Goal: Navigation & Orientation: Find specific page/section

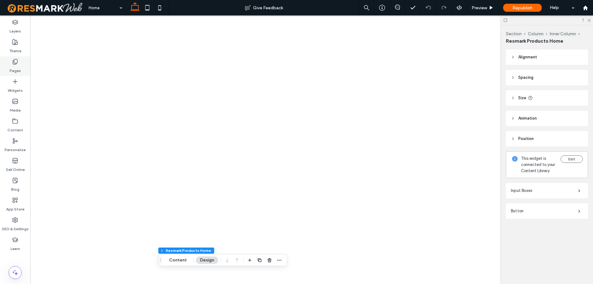
click at [12, 63] on div "Pages" at bounding box center [15, 66] width 30 height 20
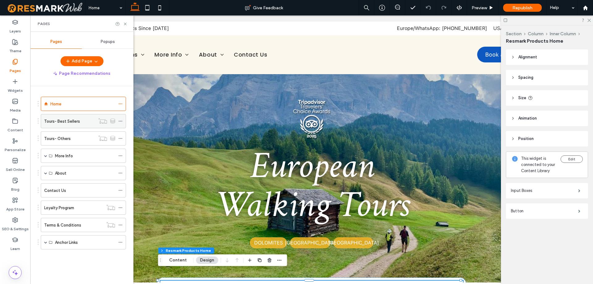
click at [70, 126] on div "Tours- Best Sellers" at bounding box center [69, 121] width 51 height 14
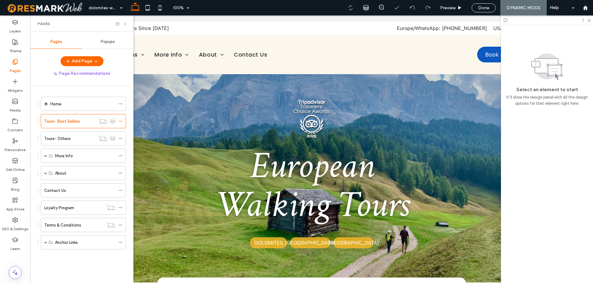
click at [126, 23] on icon at bounding box center [125, 24] width 5 height 5
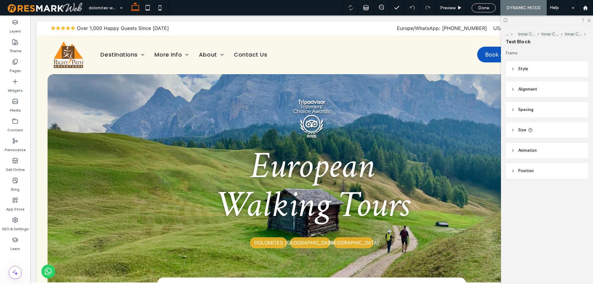
type input "**********"
type input "**"
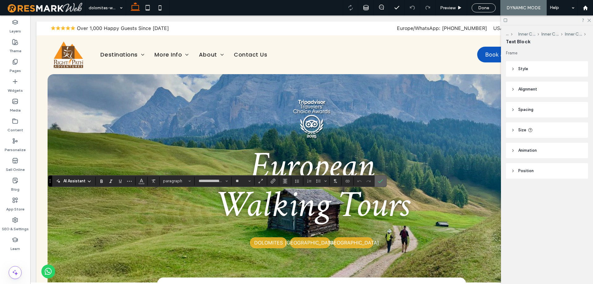
click at [379, 184] on span "Confirm" at bounding box center [379, 181] width 3 height 11
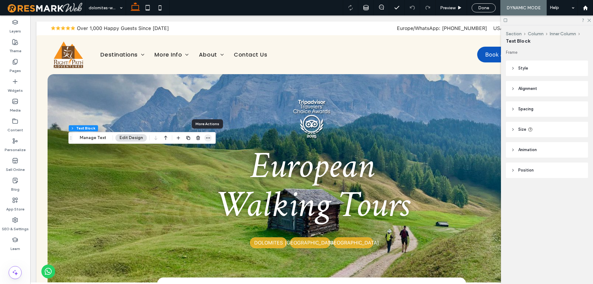
click at [206, 136] on icon "button" at bounding box center [208, 137] width 5 height 5
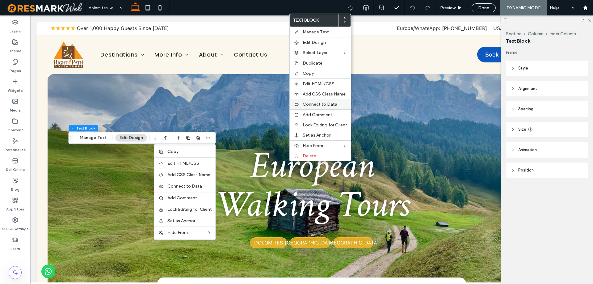
click at [336, 106] on label "Connect to Data" at bounding box center [325, 104] width 45 height 5
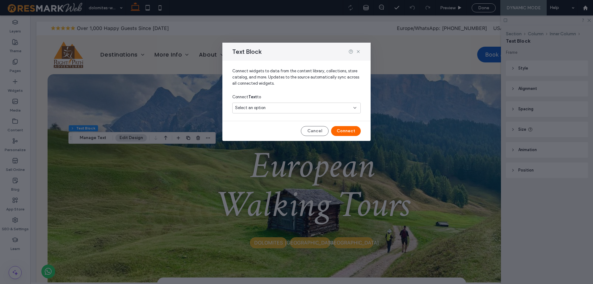
click at [357, 54] on div "Text Block" at bounding box center [297, 52] width 148 height 18
click at [357, 53] on icon at bounding box center [358, 51] width 5 height 5
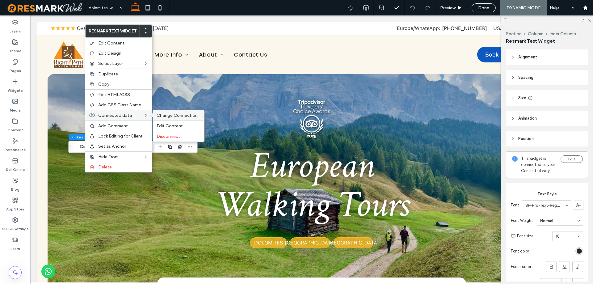
click at [178, 115] on span "Change Connection" at bounding box center [177, 115] width 41 height 5
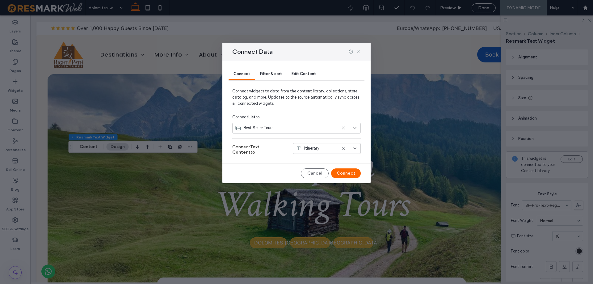
click at [358, 53] on icon at bounding box center [358, 51] width 5 height 5
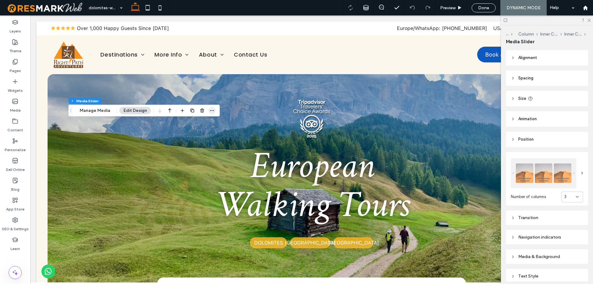
click at [209, 111] on span "button" at bounding box center [212, 110] width 7 height 7
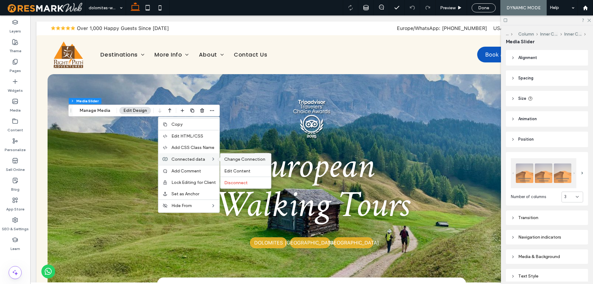
click at [230, 158] on span "Change Connection" at bounding box center [244, 159] width 41 height 5
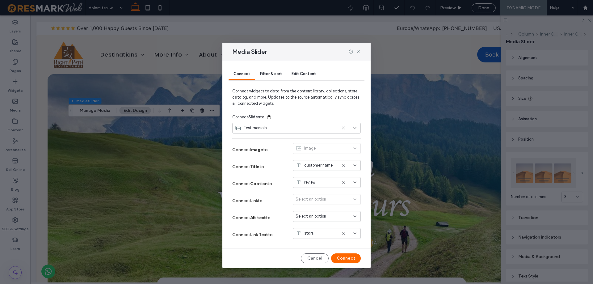
click at [282, 76] on div "Filter & sort" at bounding box center [271, 74] width 32 height 12
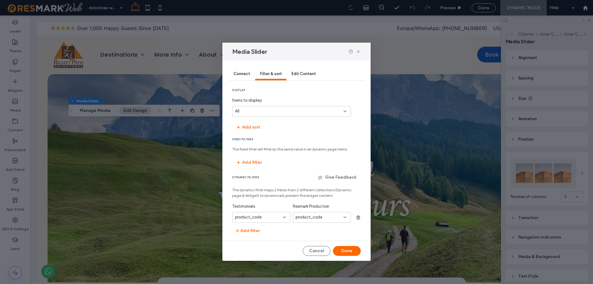
click at [357, 55] on div "Media Slider" at bounding box center [297, 52] width 148 height 18
click at [357, 54] on icon at bounding box center [358, 51] width 5 height 5
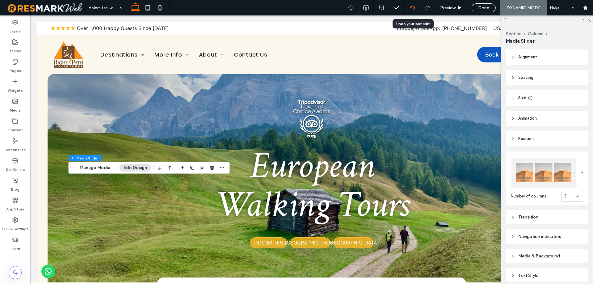
click at [408, 10] on div at bounding box center [412, 7] width 15 height 15
click at [414, 7] on icon at bounding box center [412, 7] width 5 height 5
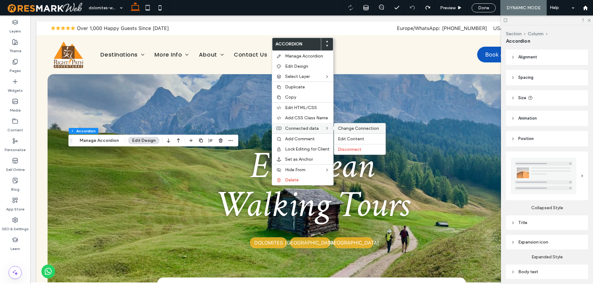
click at [350, 125] on div "Change Connection" at bounding box center [359, 128] width 51 height 10
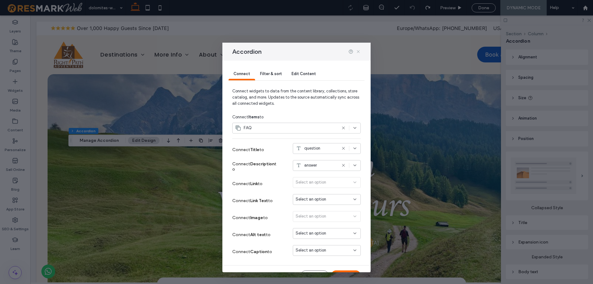
click at [357, 52] on icon at bounding box center [358, 51] width 5 height 5
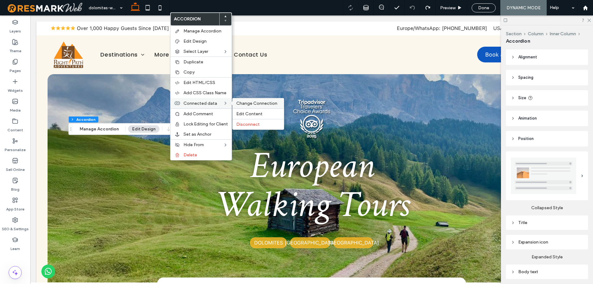
click at [236, 103] on span "Change Connection" at bounding box center [256, 103] width 41 height 5
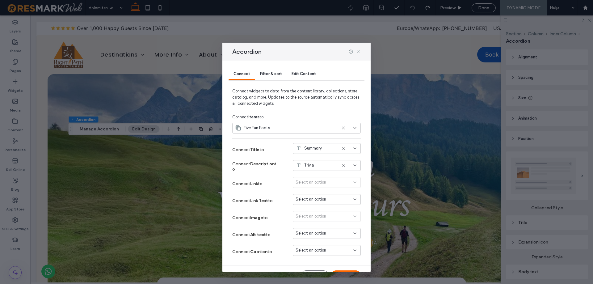
click at [358, 53] on icon at bounding box center [358, 51] width 5 height 5
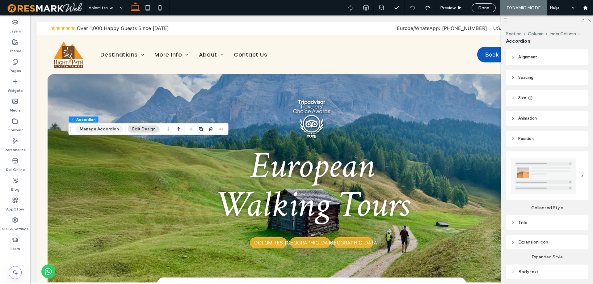
click at [106, 129] on button "Manage Accordion" at bounding box center [99, 128] width 47 height 7
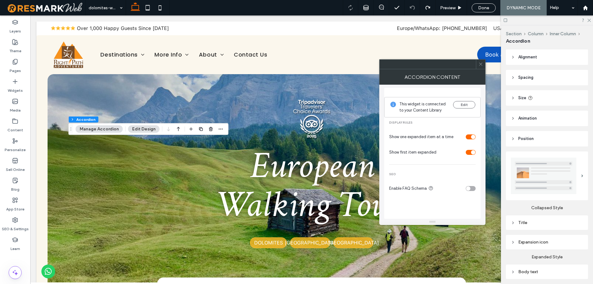
click at [479, 67] on div at bounding box center [480, 64] width 9 height 9
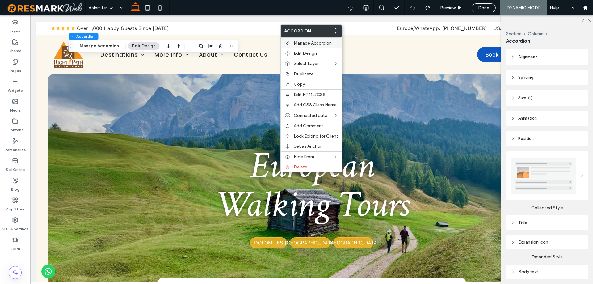
click at [316, 43] on span "Manage Accordion" at bounding box center [313, 42] width 38 height 5
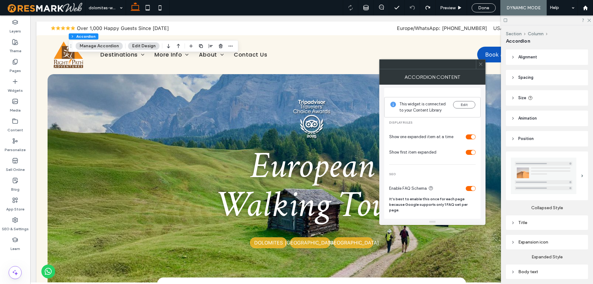
click at [483, 67] on div at bounding box center [480, 64] width 9 height 9
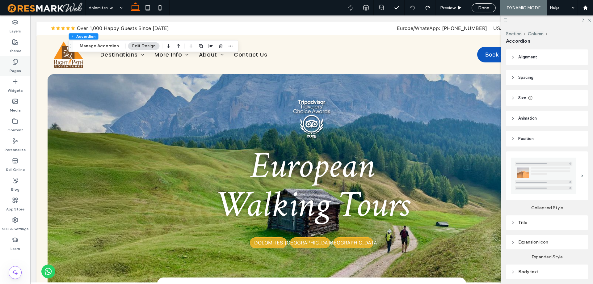
click at [12, 65] on label "Pages" at bounding box center [15, 69] width 11 height 9
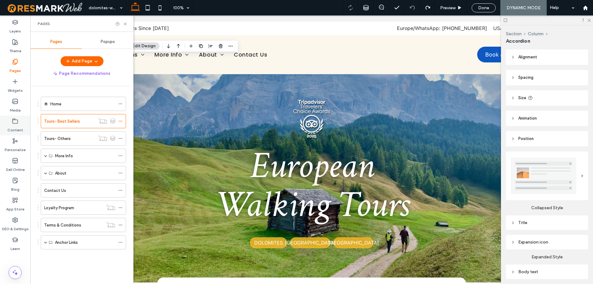
click at [12, 133] on label "Content" at bounding box center [15, 128] width 16 height 9
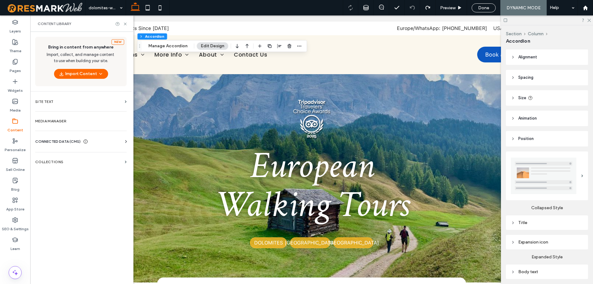
click at [86, 165] on section "Collections" at bounding box center [80, 162] width 101 height 14
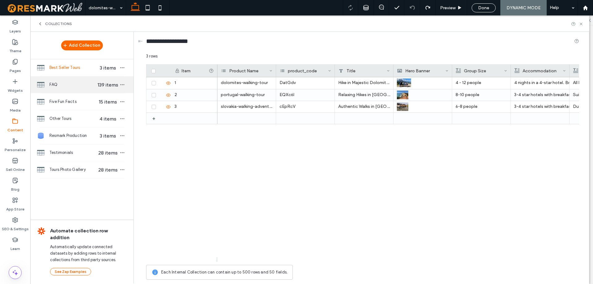
click at [74, 88] on div "FAQ 139 items" at bounding box center [81, 84] width 103 height 17
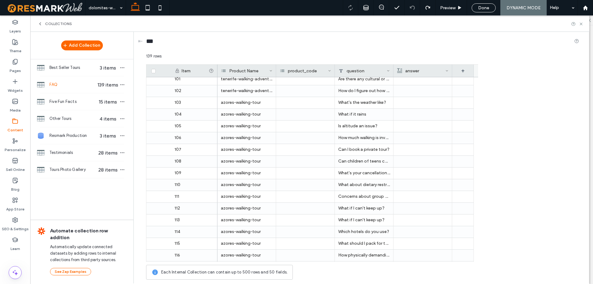
scroll to position [1460, 0]
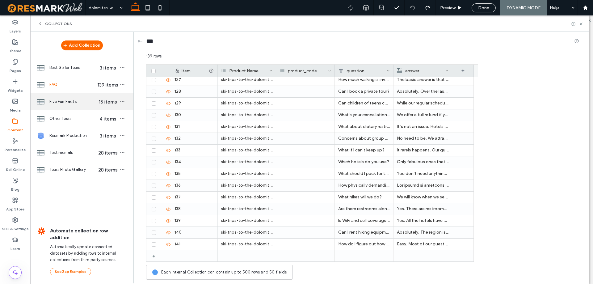
click at [91, 100] on span "Five Fun Facts" at bounding box center [73, 102] width 48 height 6
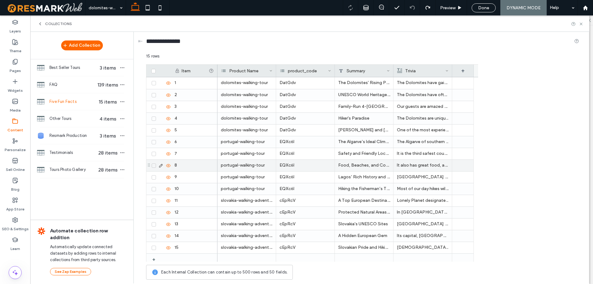
scroll to position [0, 0]
click at [59, 123] on div "Other Tours 4 items" at bounding box center [81, 118] width 103 height 17
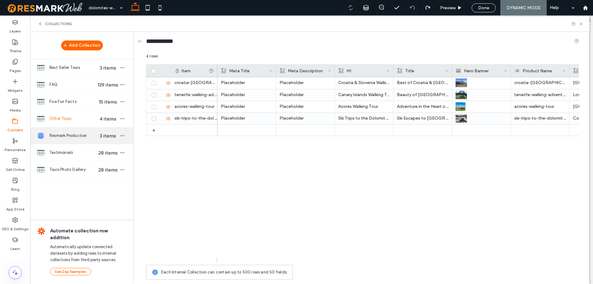
click at [59, 136] on span "Resmark Production" at bounding box center [73, 136] width 48 height 6
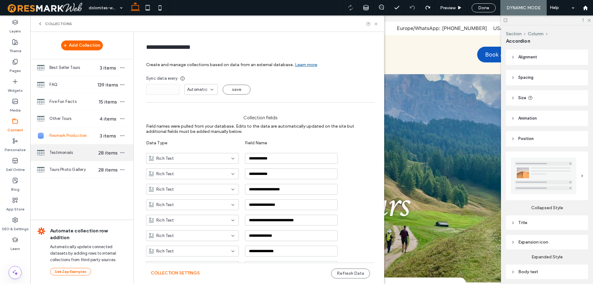
click at [59, 153] on span "Testimonials" at bounding box center [73, 153] width 48 height 6
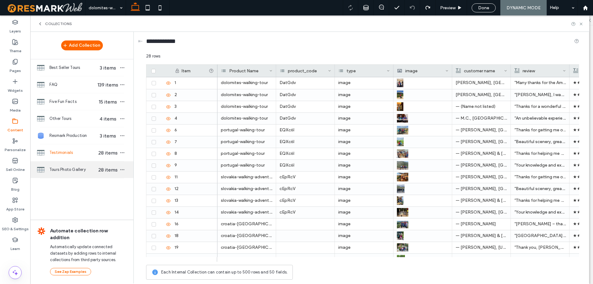
click at [52, 171] on span "Tours Photo Gallery" at bounding box center [73, 170] width 48 height 6
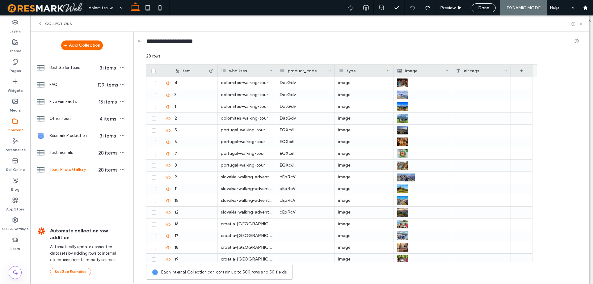
click at [580, 24] on icon at bounding box center [581, 24] width 5 height 5
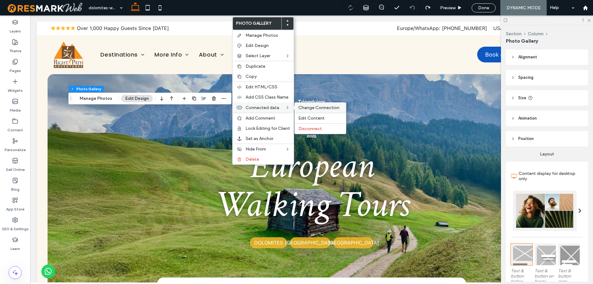
click at [302, 106] on span "Change Connection" at bounding box center [319, 107] width 41 height 5
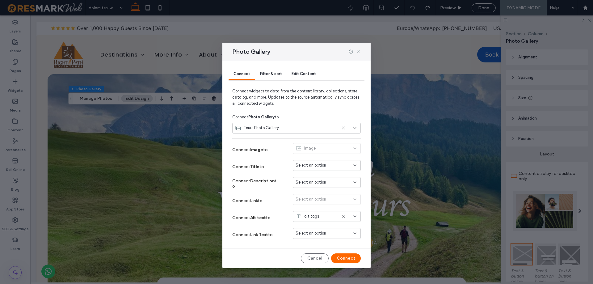
click at [361, 49] on icon at bounding box center [358, 51] width 5 height 5
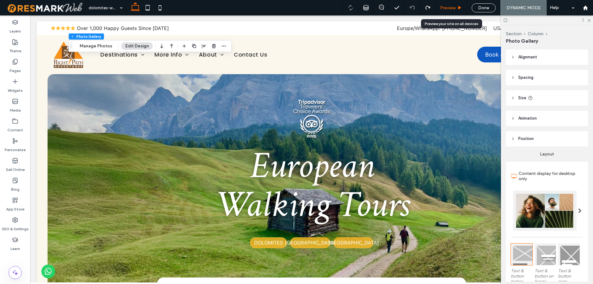
click at [448, 8] on span "Preview" at bounding box center [447, 7] width 15 height 5
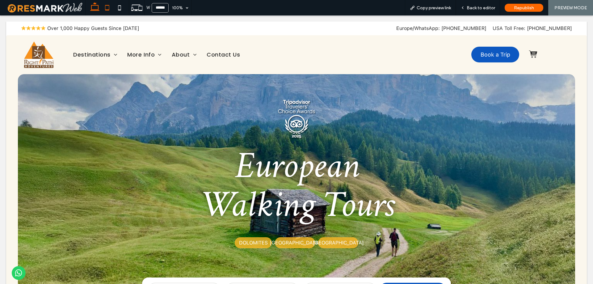
click at [105, 11] on icon at bounding box center [107, 8] width 12 height 12
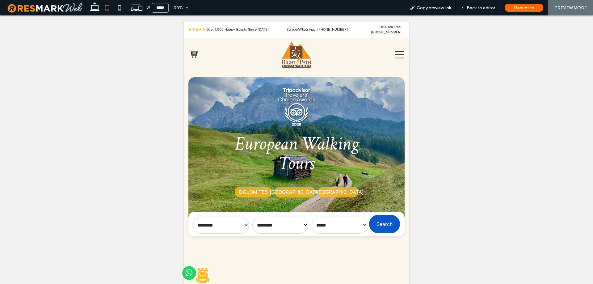
click at [158, 10] on input "*****" at bounding box center [160, 8] width 17 height 10
click at [157, 9] on input "*****" at bounding box center [160, 8] width 17 height 10
drag, startPoint x: 159, startPoint y: 8, endPoint x: 144, endPoint y: 8, distance: 14.8
click at [144, 8] on div "W ***** 100% Copy preview link Back to editor Republish PREVIEW MODE" at bounding box center [339, 7] width 508 height 15
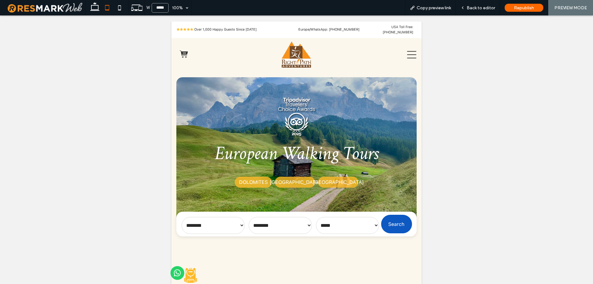
drag, startPoint x: 159, startPoint y: 10, endPoint x: 154, endPoint y: 10, distance: 4.7
click at [154, 10] on input "*****" at bounding box center [160, 8] width 17 height 10
click at [160, 7] on input "*****" at bounding box center [160, 8] width 17 height 10
click at [162, 8] on input "*****" at bounding box center [160, 8] width 17 height 10
click at [159, 7] on input "*****" at bounding box center [160, 8] width 17 height 10
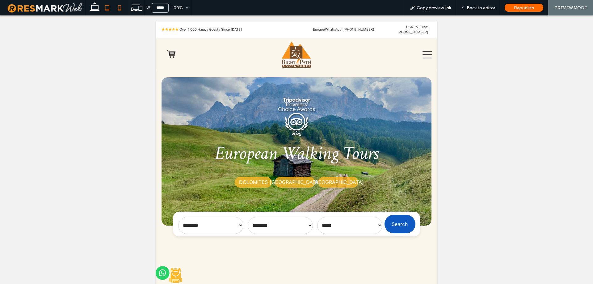
click at [115, 6] on icon at bounding box center [119, 8] width 12 height 12
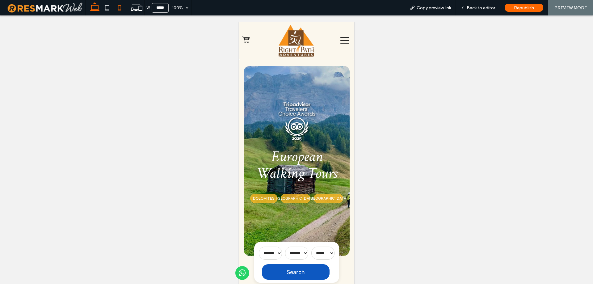
click at [98, 10] on icon at bounding box center [95, 8] width 12 height 12
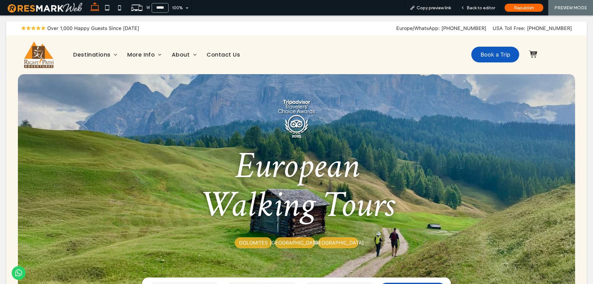
type input "******"
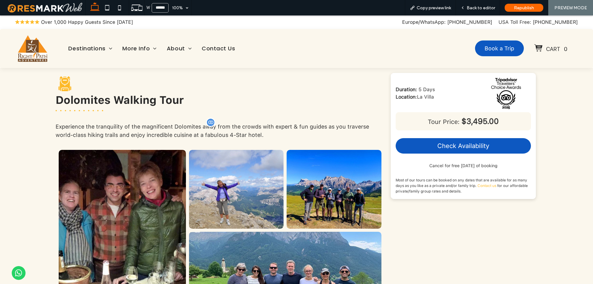
scroll to position [247, 0]
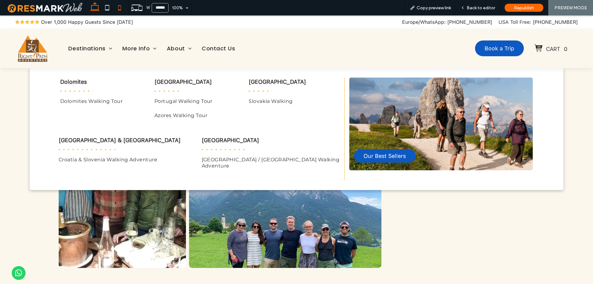
click at [121, 9] on icon at bounding box center [119, 8] width 12 height 12
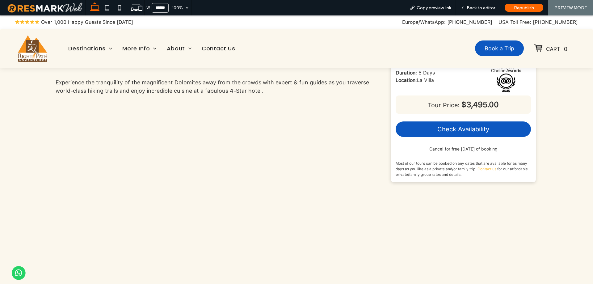
type input "*****"
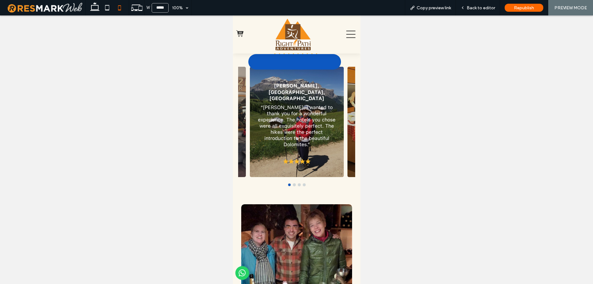
scroll to position [1920, 0]
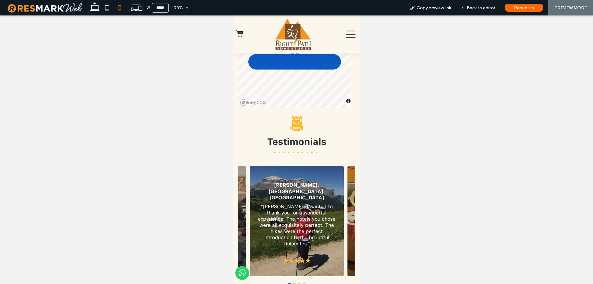
click at [298, 283] on button "go to slide 3" at bounding box center [299, 284] width 2 height 2
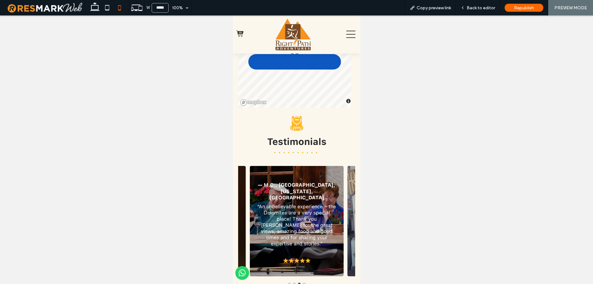
click at [303, 283] on button "go to slide 4" at bounding box center [304, 284] width 2 height 2
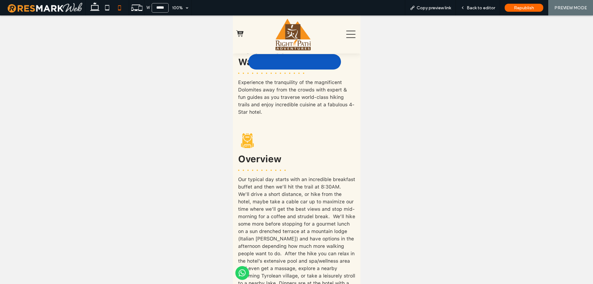
scroll to position [343, 0]
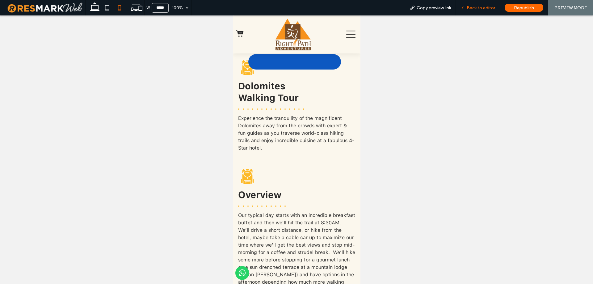
click at [485, 10] on span "Back to editor" at bounding box center [481, 7] width 28 height 5
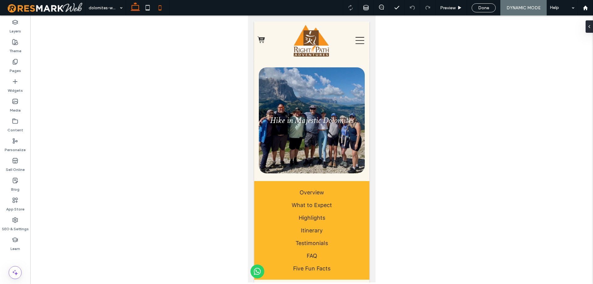
click at [129, 7] on icon at bounding box center [135, 8] width 12 height 12
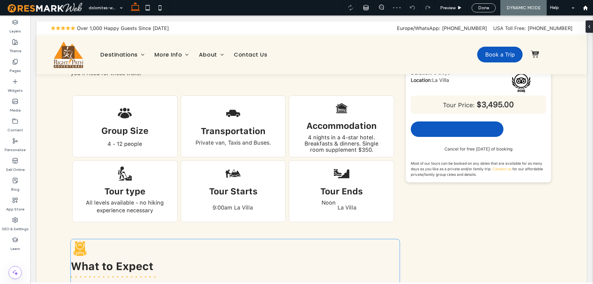
scroll to position [773, 0]
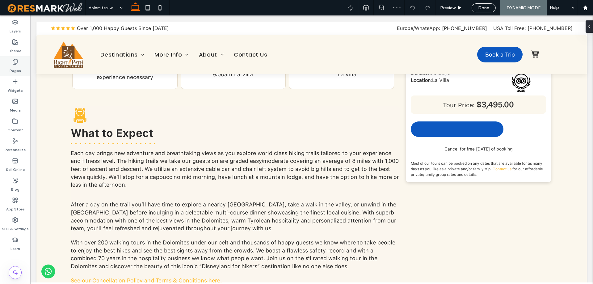
click at [21, 69] on div "Pages" at bounding box center [15, 66] width 30 height 20
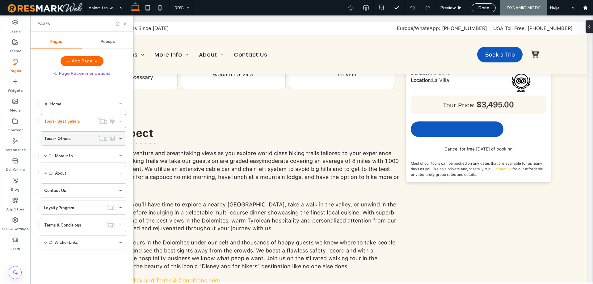
click at [59, 137] on label "Tours- Others" at bounding box center [57, 138] width 27 height 11
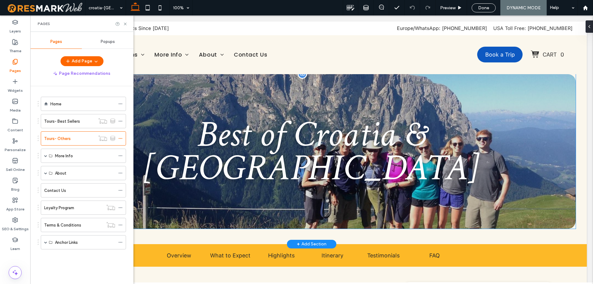
scroll to position [155, 0]
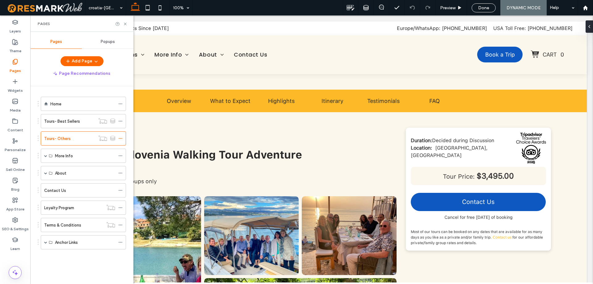
click at [126, 26] on div "Pages" at bounding box center [81, 23] width 103 height 16
click at [126, 23] on use at bounding box center [125, 24] width 2 height 2
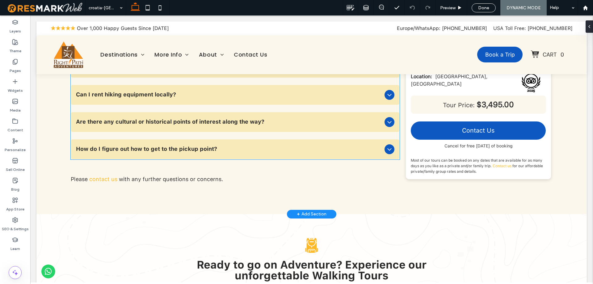
scroll to position [2349, 0]
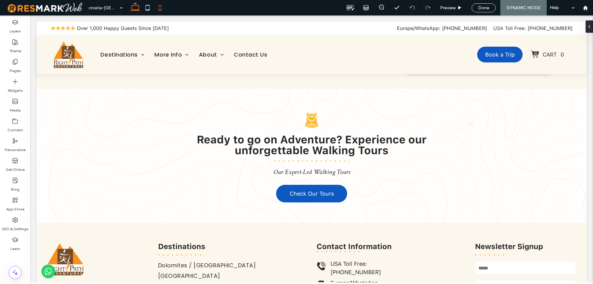
click at [160, 7] on icon at bounding box center [160, 8] width 12 height 12
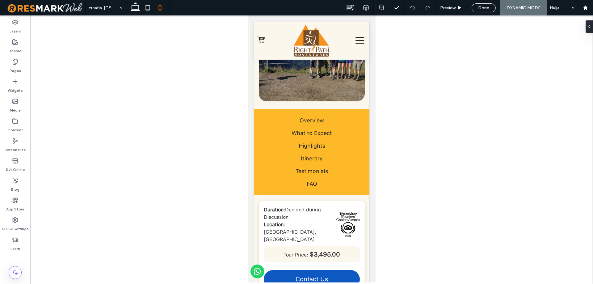
scroll to position [0, 0]
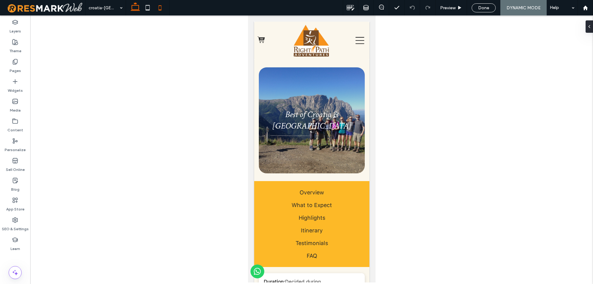
click at [136, 3] on use at bounding box center [135, 6] width 9 height 9
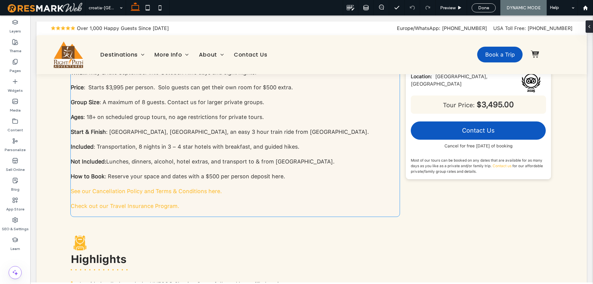
scroll to position [865, 0]
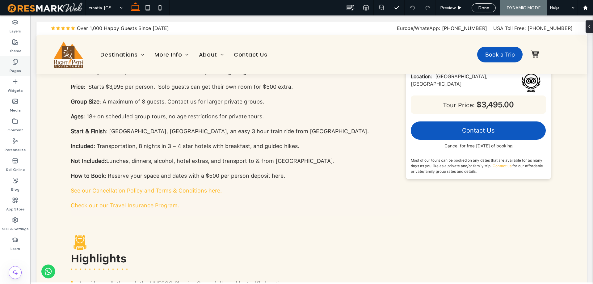
click at [23, 61] on div "Pages" at bounding box center [15, 66] width 30 height 20
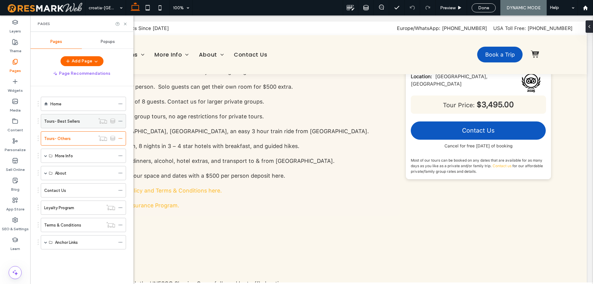
click at [75, 119] on label "Tours- Best Sellers" at bounding box center [62, 121] width 36 height 11
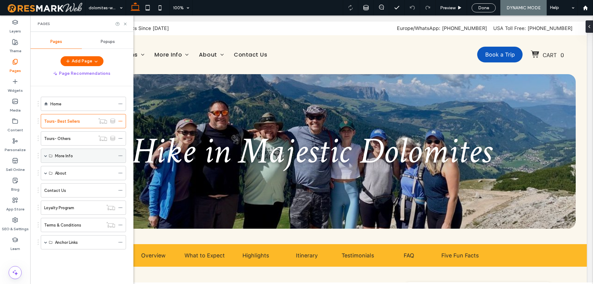
click at [47, 157] on span at bounding box center [45, 155] width 3 height 3
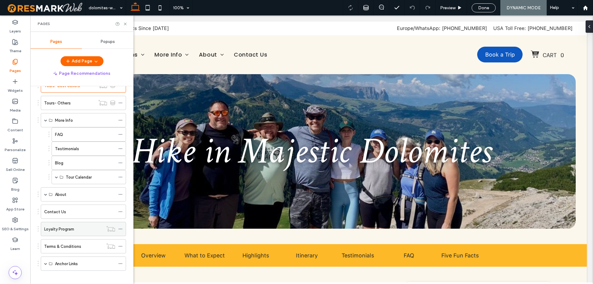
scroll to position [41, 0]
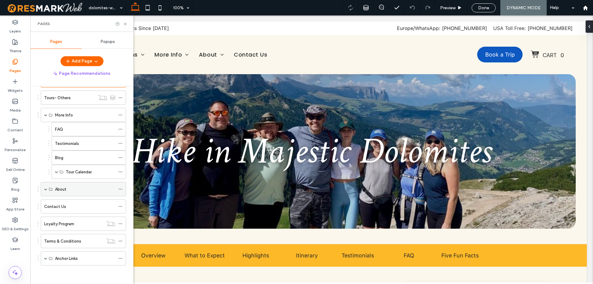
click at [47, 187] on span at bounding box center [45, 189] width 3 height 14
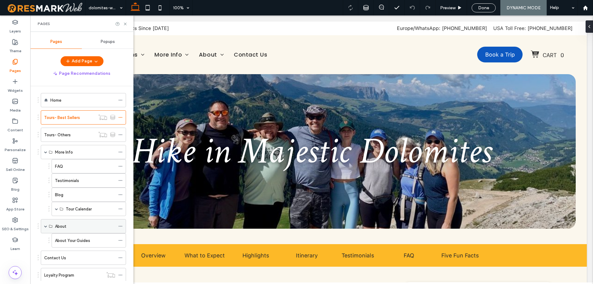
scroll to position [0, 0]
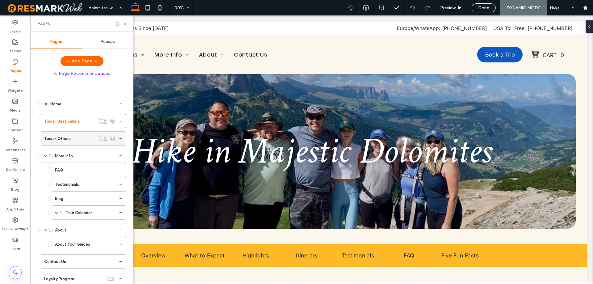
click at [71, 136] on div "Tours- Others" at bounding box center [69, 138] width 51 height 6
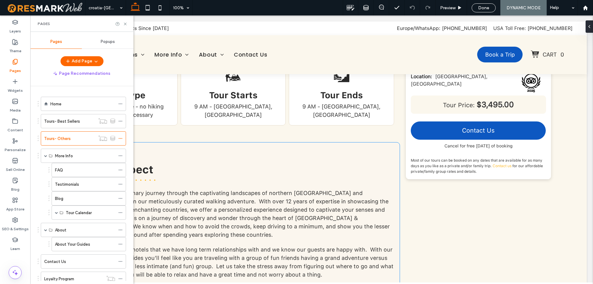
scroll to position [742, 0]
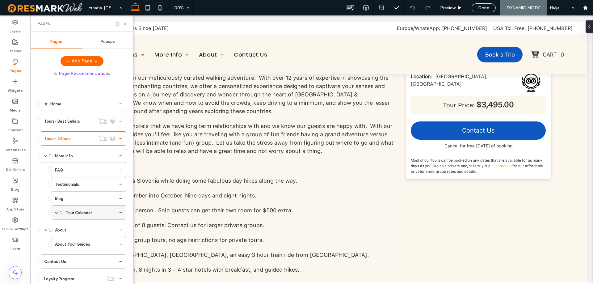
click at [56, 211] on span at bounding box center [56, 212] width 3 height 3
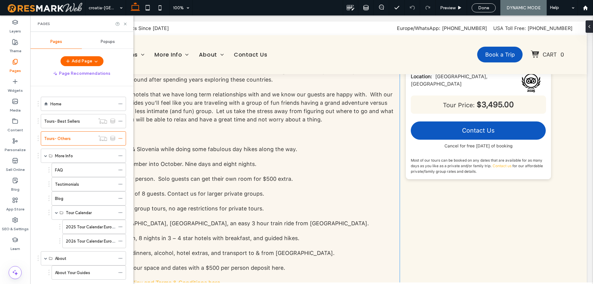
scroll to position [773, 0]
click at [74, 173] on div "FAQ" at bounding box center [85, 170] width 60 height 6
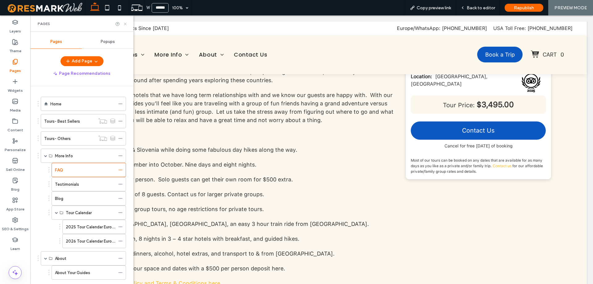
click at [126, 24] on icon at bounding box center [125, 24] width 5 height 5
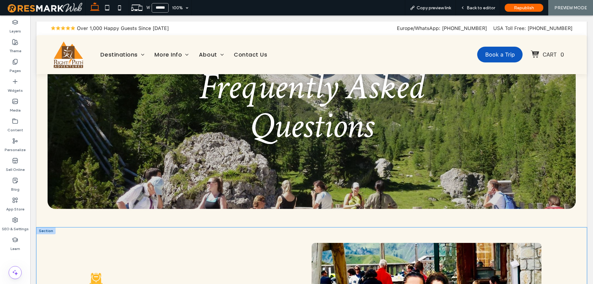
scroll to position [185, 0]
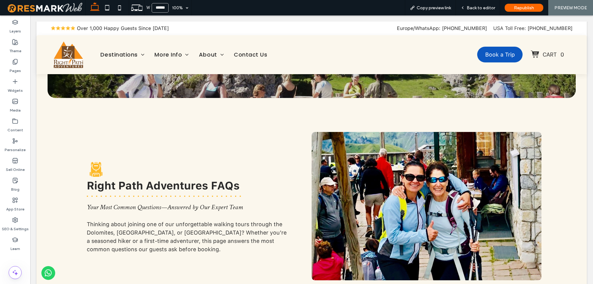
scroll to position [185, 0]
click at [12, 68] on label "Pages" at bounding box center [15, 69] width 11 height 9
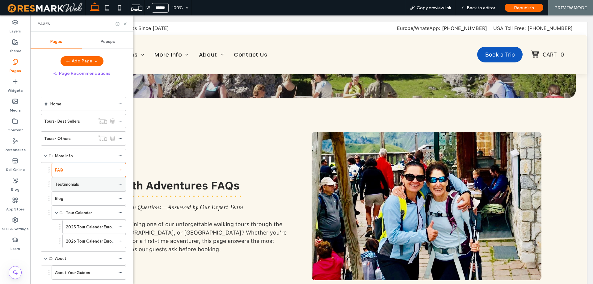
click at [73, 188] on div "Testimonials" at bounding box center [85, 184] width 60 height 14
click at [125, 23] on icon at bounding box center [125, 24] width 5 height 5
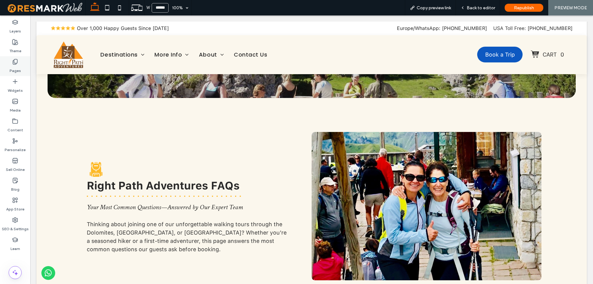
click at [17, 69] on label "Pages" at bounding box center [15, 69] width 11 height 9
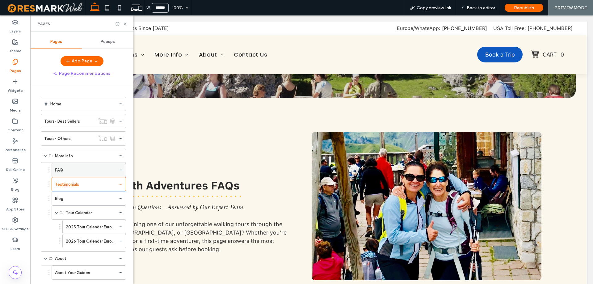
click at [73, 167] on div "FAQ" at bounding box center [85, 170] width 60 height 6
click at [127, 25] on icon at bounding box center [125, 24] width 5 height 5
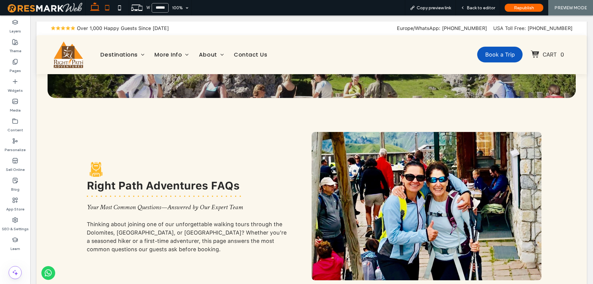
click at [109, 9] on icon at bounding box center [107, 8] width 12 height 12
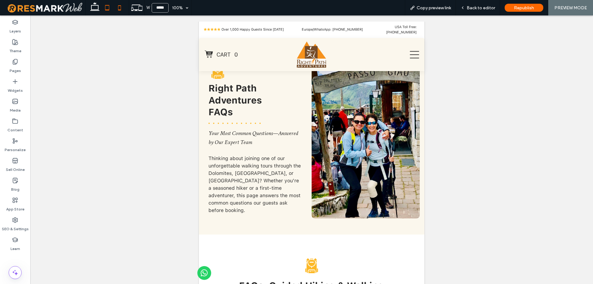
click at [120, 10] on use at bounding box center [119, 7] width 3 height 5
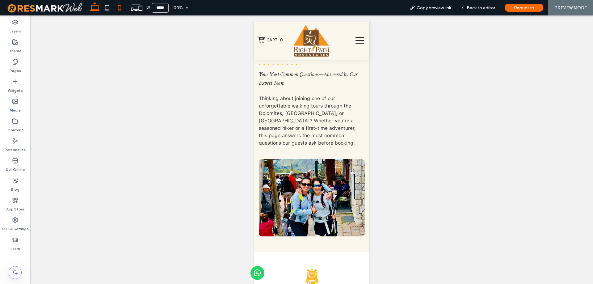
click at [96, 7] on icon at bounding box center [95, 8] width 12 height 12
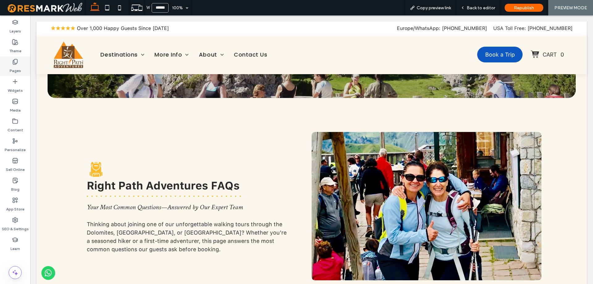
click at [20, 69] on label "Pages" at bounding box center [15, 69] width 11 height 9
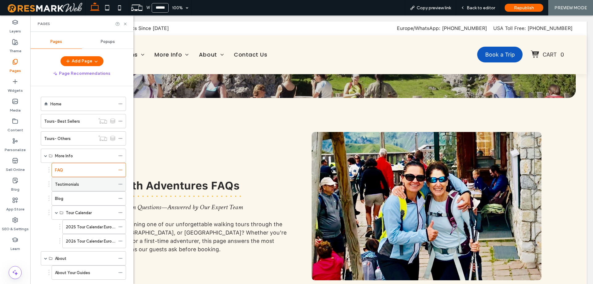
click at [81, 182] on div "Testimonials" at bounding box center [85, 184] width 60 height 6
click at [125, 23] on icon at bounding box center [125, 24] width 5 height 5
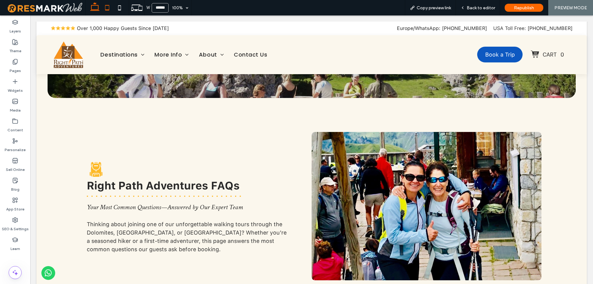
click at [107, 5] on icon at bounding box center [107, 8] width 12 height 12
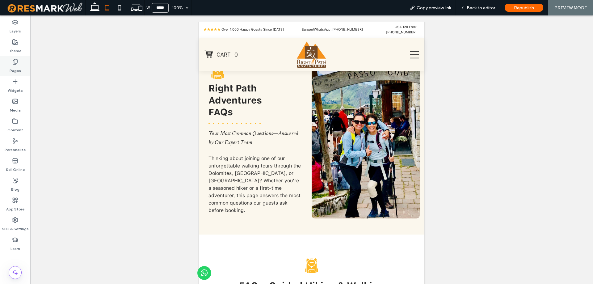
click at [16, 69] on label "Pages" at bounding box center [15, 69] width 11 height 9
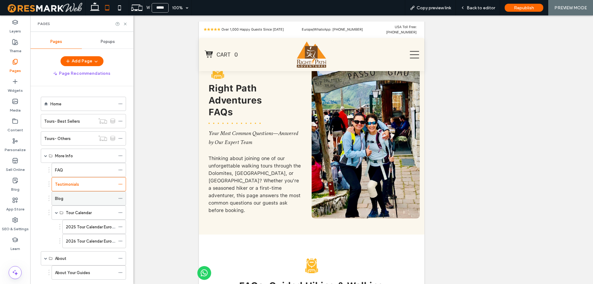
click at [78, 199] on div "Blog" at bounding box center [85, 198] width 60 height 6
click at [123, 12] on icon at bounding box center [119, 8] width 12 height 12
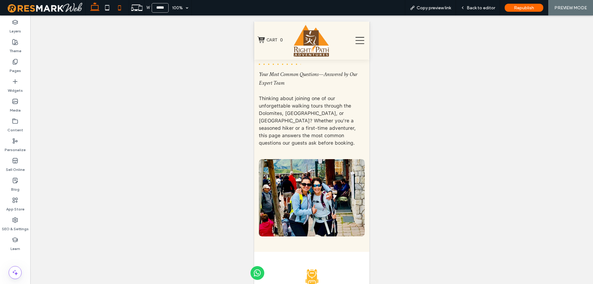
click at [94, 9] on icon at bounding box center [95, 8] width 12 height 12
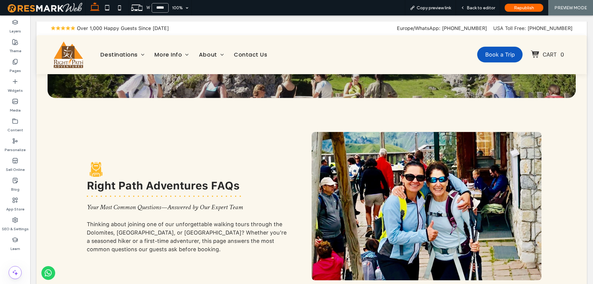
type input "******"
click at [18, 65] on label "Pages" at bounding box center [15, 69] width 11 height 9
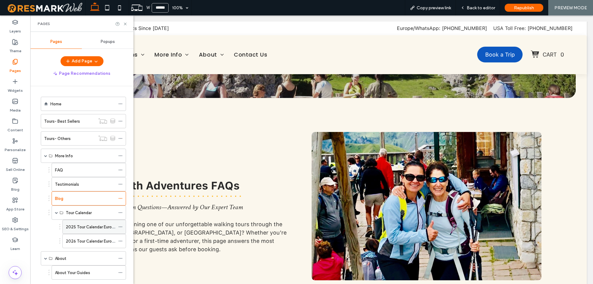
click at [74, 227] on label "2025 Tour Calendar Europe" at bounding box center [91, 227] width 51 height 11
click at [125, 23] on icon at bounding box center [125, 24] width 5 height 5
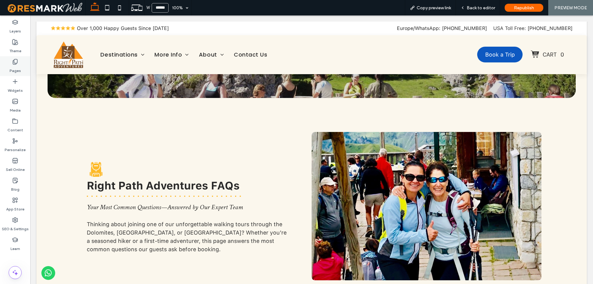
click at [13, 67] on label "Pages" at bounding box center [15, 69] width 11 height 9
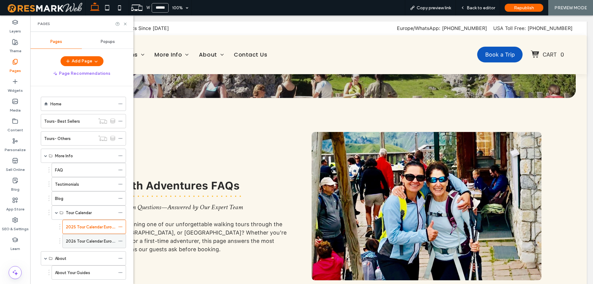
click at [99, 242] on label "2026 Tour Calendar Europe" at bounding box center [91, 241] width 51 height 11
click at [126, 24] on use at bounding box center [125, 24] width 2 height 2
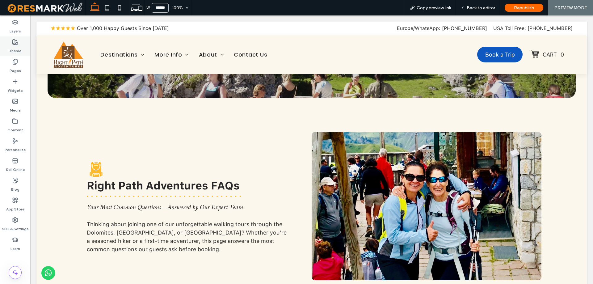
click at [20, 55] on div "Theme" at bounding box center [15, 46] width 30 height 20
click at [20, 61] on div "Pages" at bounding box center [15, 66] width 30 height 20
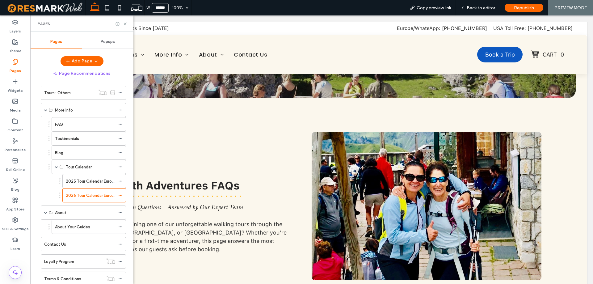
scroll to position [62, 0]
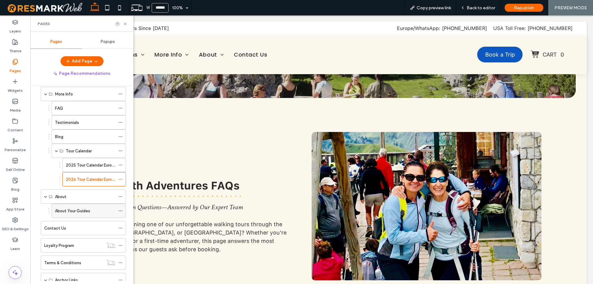
click at [60, 212] on label "About Your Guides" at bounding box center [72, 211] width 35 height 11
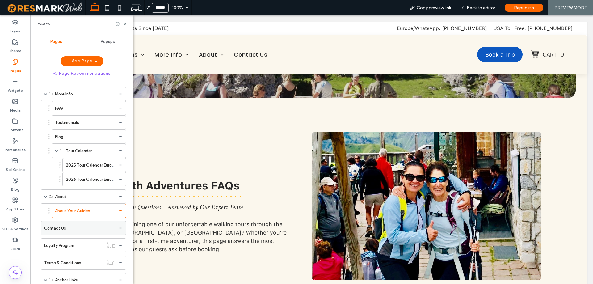
scroll to position [83, 0]
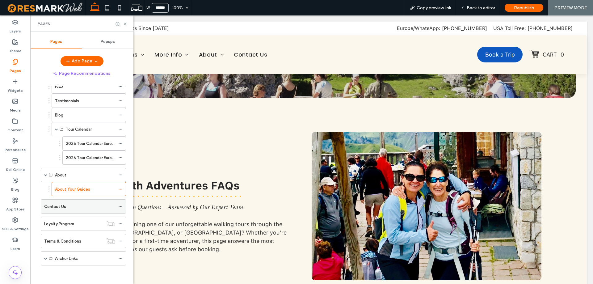
click at [72, 209] on div "Contact Us" at bounding box center [79, 206] width 71 height 6
click at [127, 24] on icon at bounding box center [125, 24] width 5 height 5
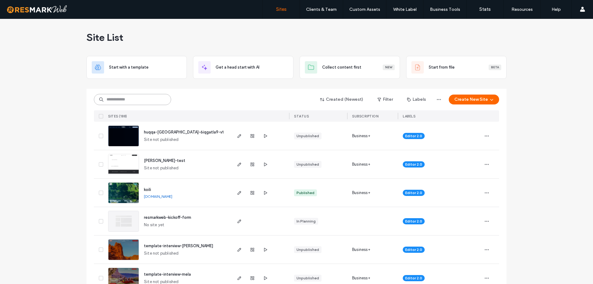
click at [125, 98] on input at bounding box center [132, 99] width 77 height 11
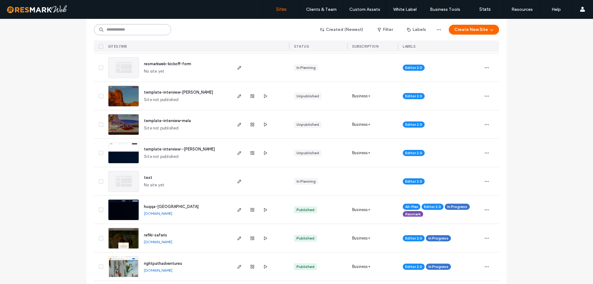
scroll to position [155, 0]
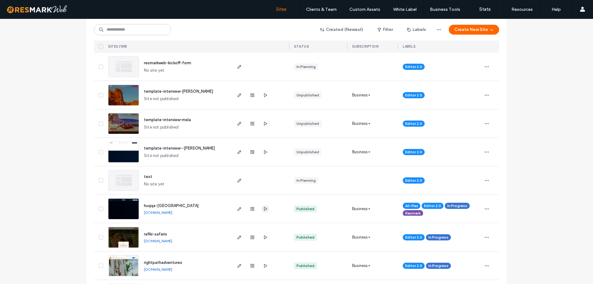
click at [266, 211] on span "button" at bounding box center [265, 208] width 7 height 7
